Goal: Share content

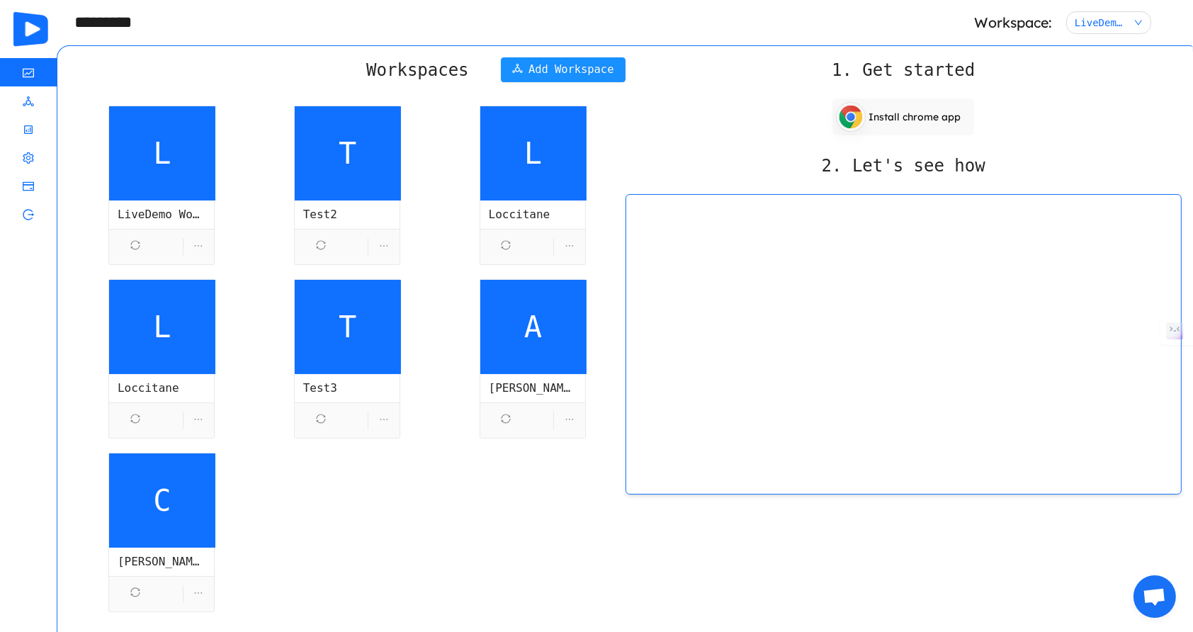
click at [171, 525] on span "C" at bounding box center [162, 500] width 106 height 94
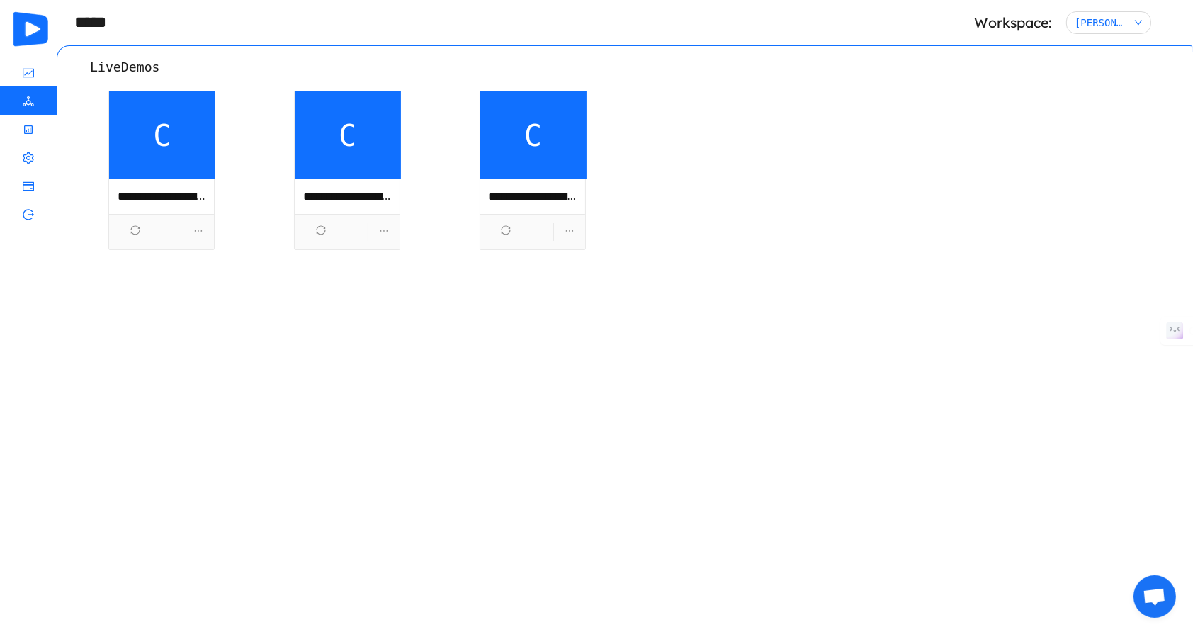
click at [517, 124] on span "C" at bounding box center [533, 135] width 106 height 88
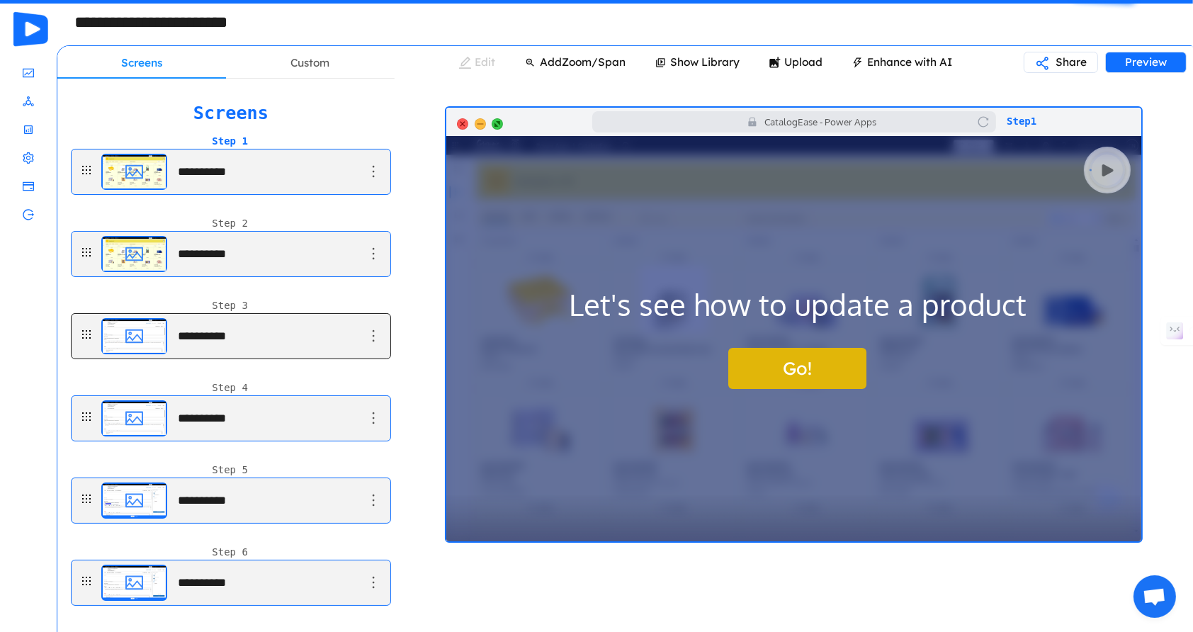
scroll to position [97, 0]
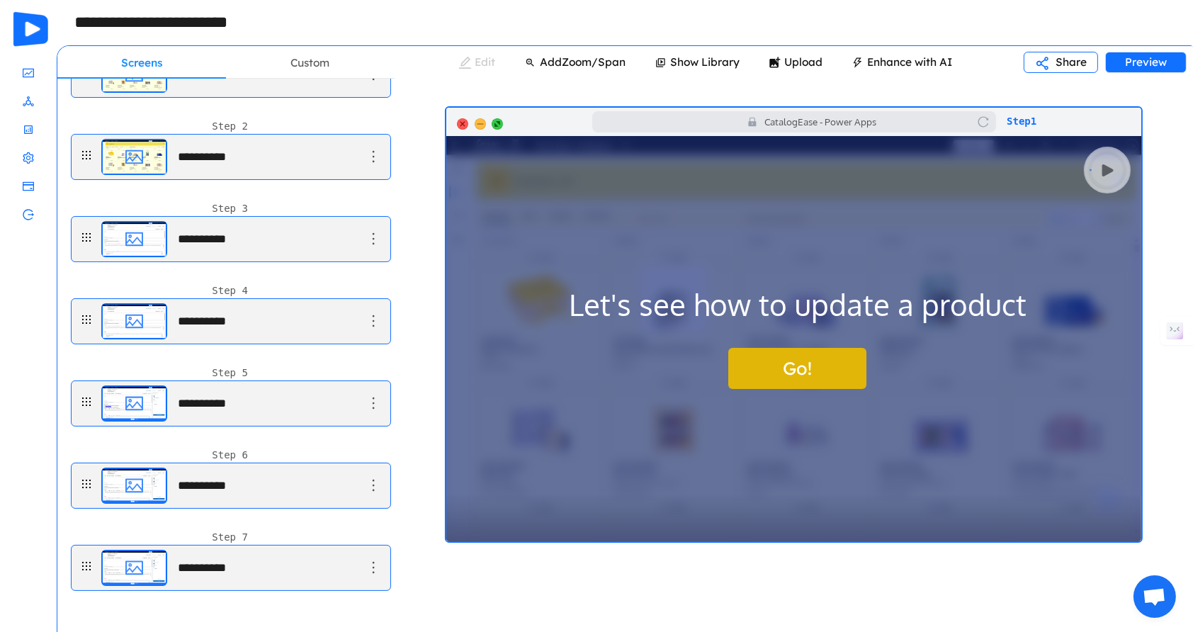
click at [1082, 63] on p "Share" at bounding box center [1070, 62] width 31 height 35
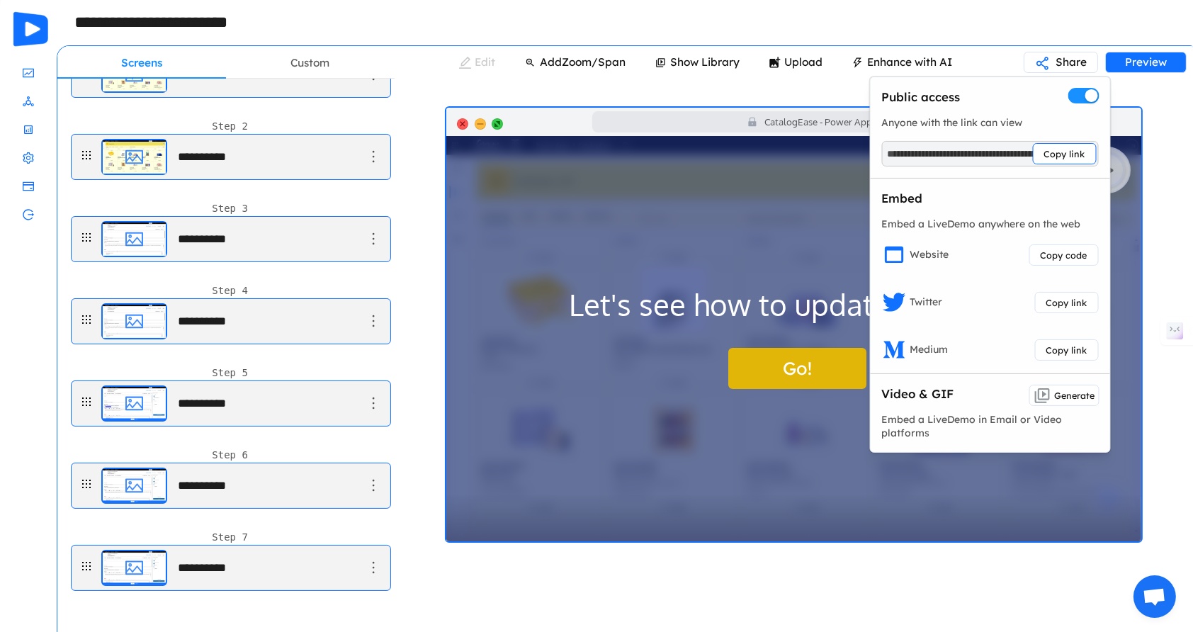
click at [1050, 152] on p "Copy link" at bounding box center [1063, 153] width 41 height 35
